Goal: Check status: Check status

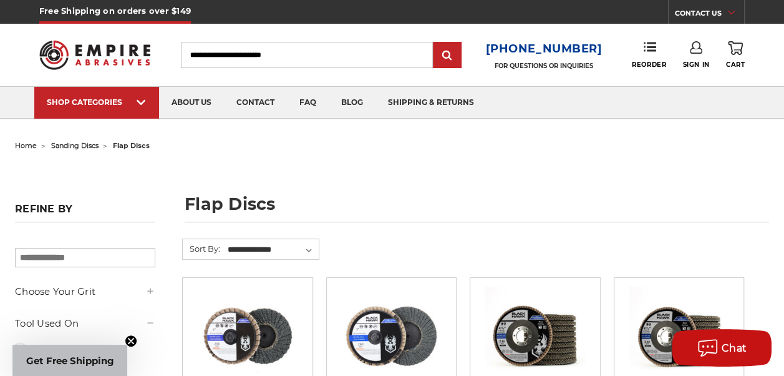
click at [696, 44] on icon at bounding box center [696, 47] width 12 height 12
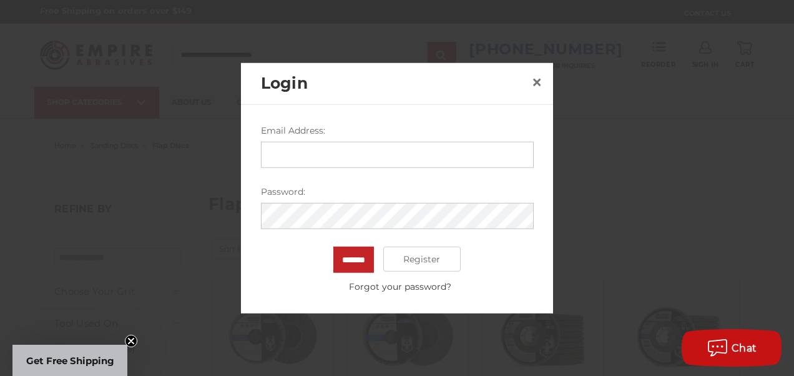
click at [289, 152] on input "Email Address:" at bounding box center [397, 155] width 273 height 26
type input "**********"
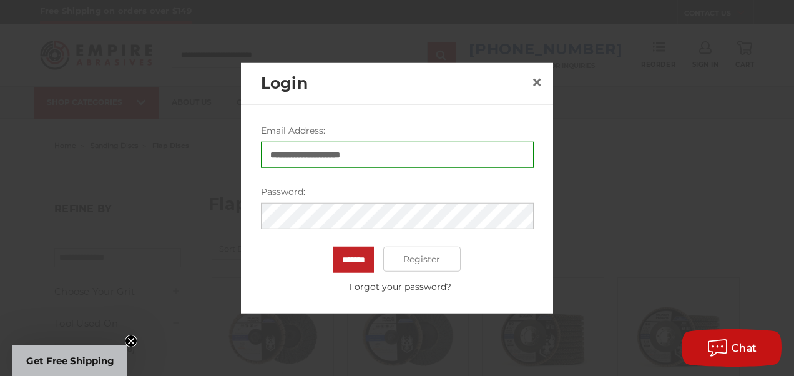
click at [293, 190] on label "Password:" at bounding box center [397, 191] width 273 height 13
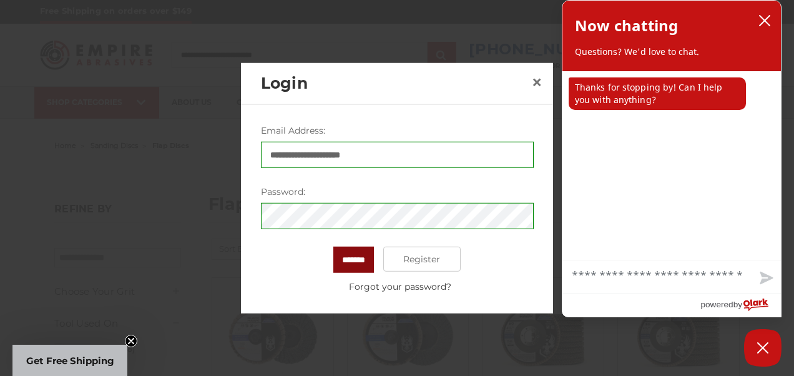
click at [356, 265] on input "*******" at bounding box center [353, 259] width 41 height 26
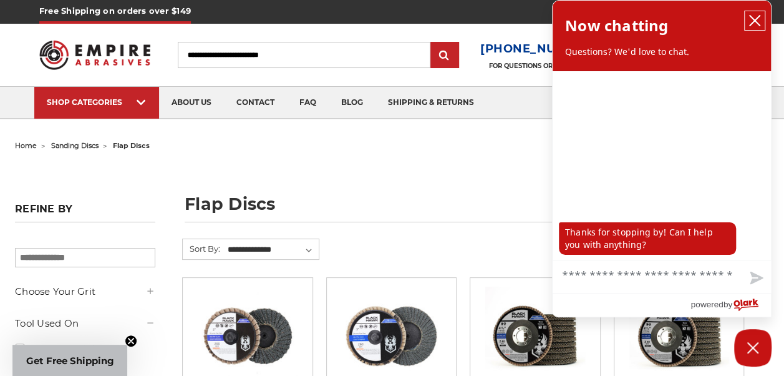
click at [752, 16] on icon "close chatbox" at bounding box center [755, 20] width 12 height 12
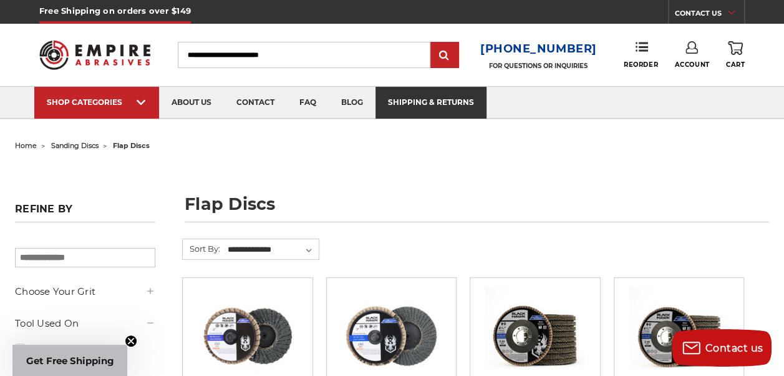
click at [436, 105] on link "shipping & returns" at bounding box center [431, 103] width 111 height 32
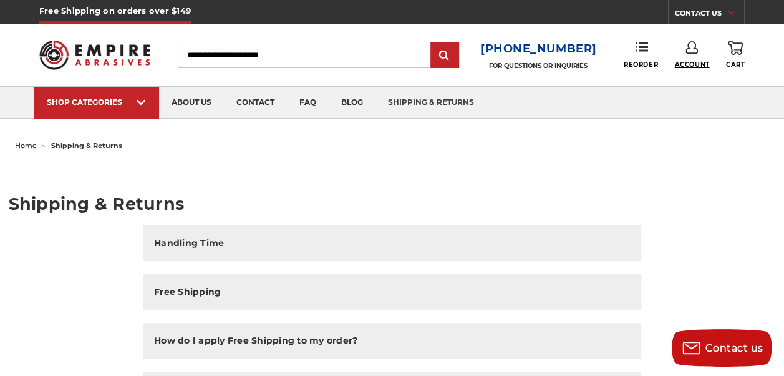
click at [691, 61] on span "Account" at bounding box center [691, 65] width 35 height 8
click at [678, 80] on link "Account" at bounding box center [692, 81] width 89 height 24
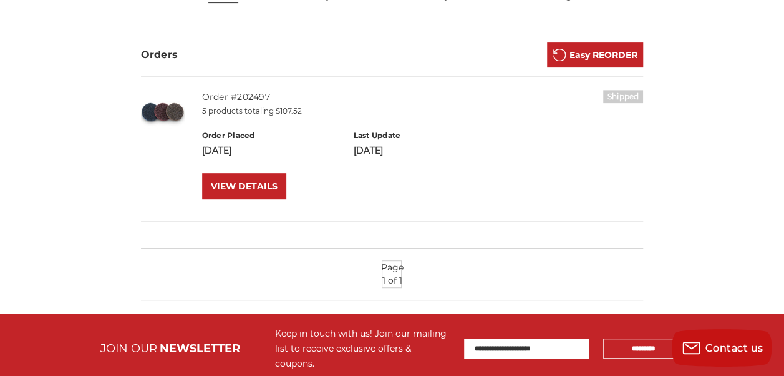
scroll to position [250, 0]
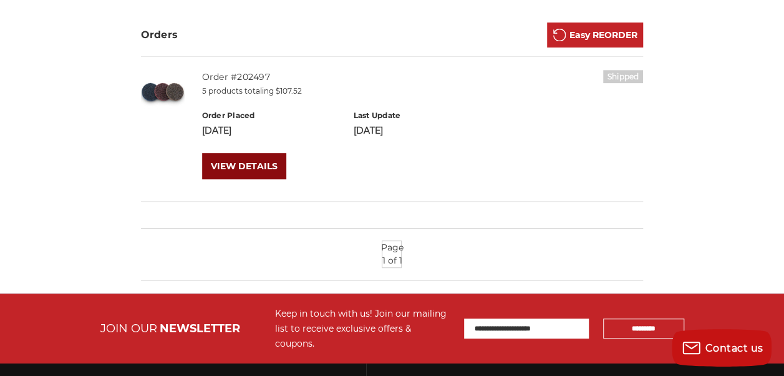
click at [254, 167] on link "VIEW DETAILS" at bounding box center [244, 166] width 84 height 26
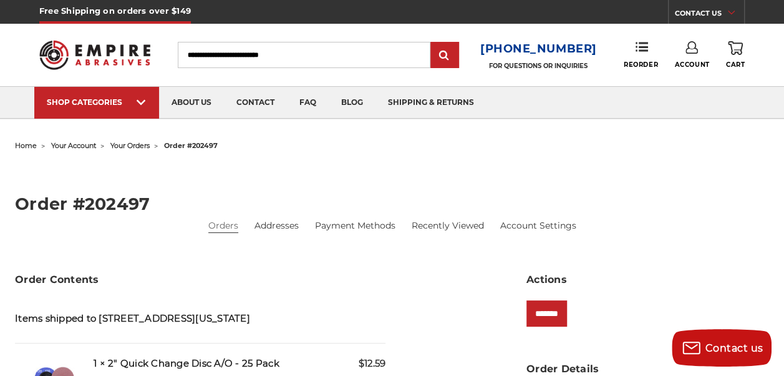
click at [694, 59] on link "Account" at bounding box center [691, 54] width 35 height 27
click at [686, 106] on link "Sign Out" at bounding box center [692, 106] width 89 height 24
